Goal: Find contact information: Find contact information

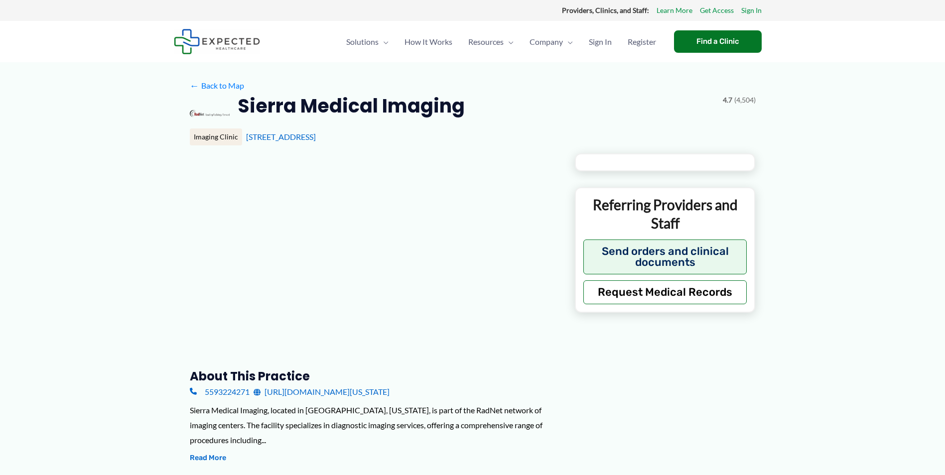
type input "**********"
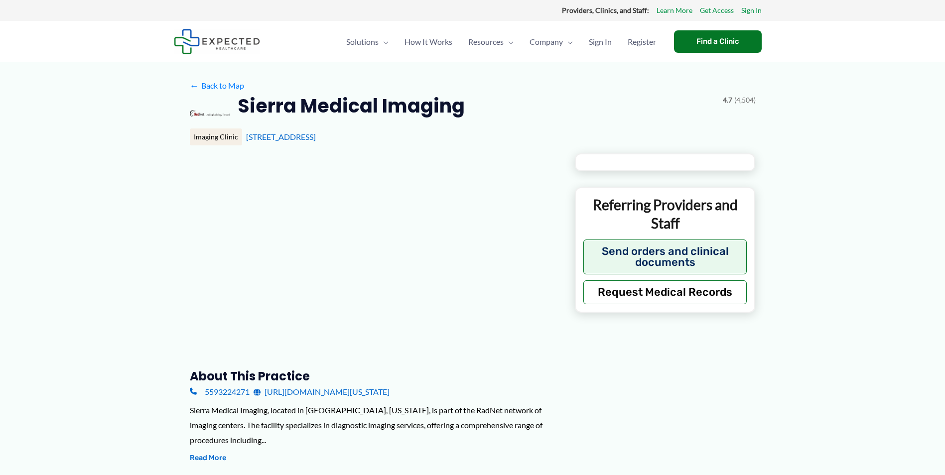
type input "**********"
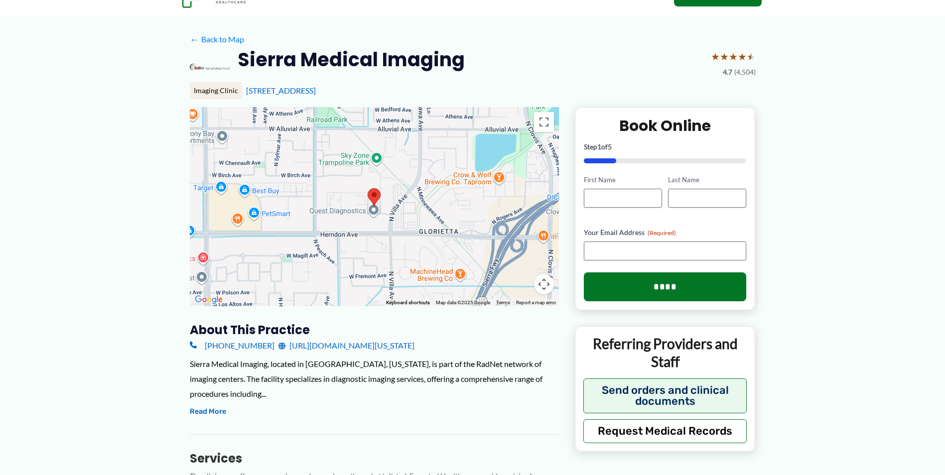
scroll to position [199, 0]
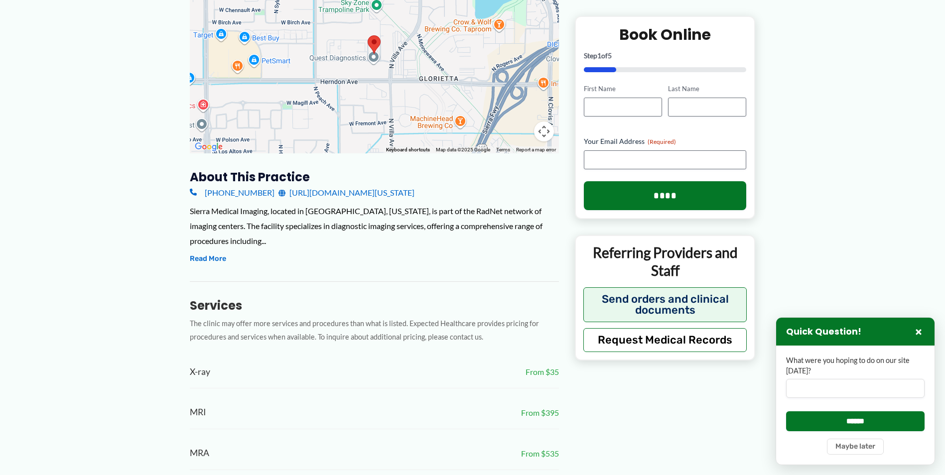
click at [309, 194] on link "[URL][DOMAIN_NAME][US_STATE]" at bounding box center [347, 192] width 136 height 15
click at [920, 332] on button "×" at bounding box center [919, 332] width 12 height 12
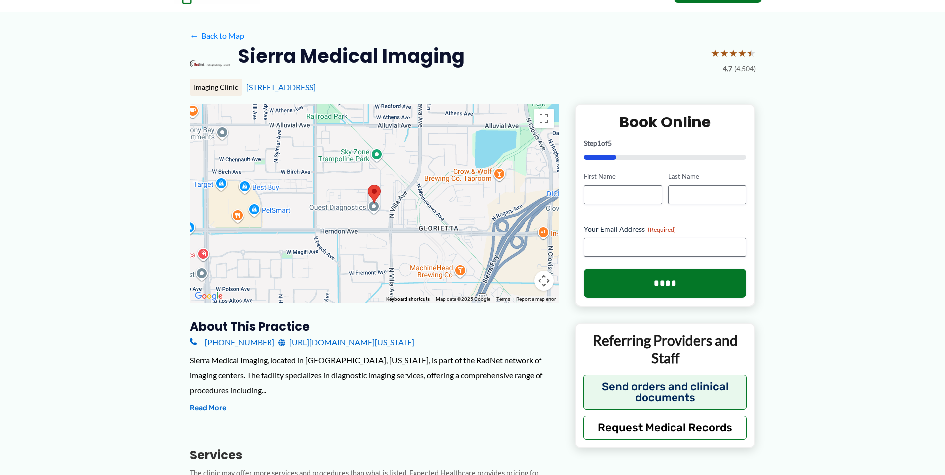
scroll to position [0, 0]
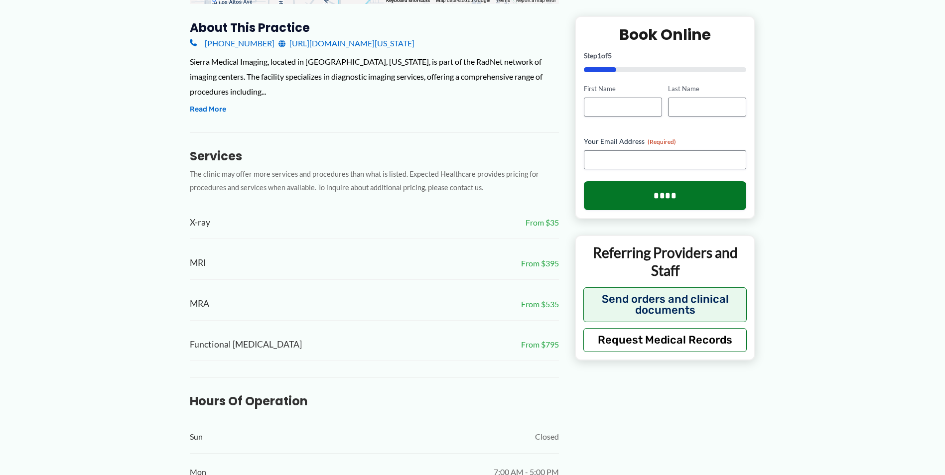
scroll to position [149, 0]
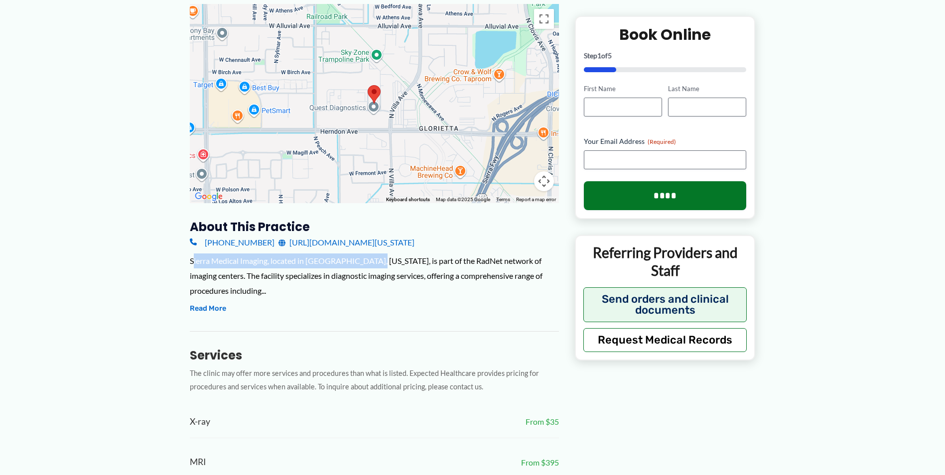
drag, startPoint x: 192, startPoint y: 261, endPoint x: 365, endPoint y: 262, distance: 172.9
click at [365, 262] on div "Sierra Medical Imaging, located in [GEOGRAPHIC_DATA], [US_STATE], is part of th…" at bounding box center [374, 276] width 369 height 44
drag, startPoint x: 365, startPoint y: 262, endPoint x: 302, endPoint y: 263, distance: 63.3
copy div "ierra Medical Imaging, located in [GEOGRAPHIC_DATA], [US_STATE]"
